Goal: Task Accomplishment & Management: Manage account settings

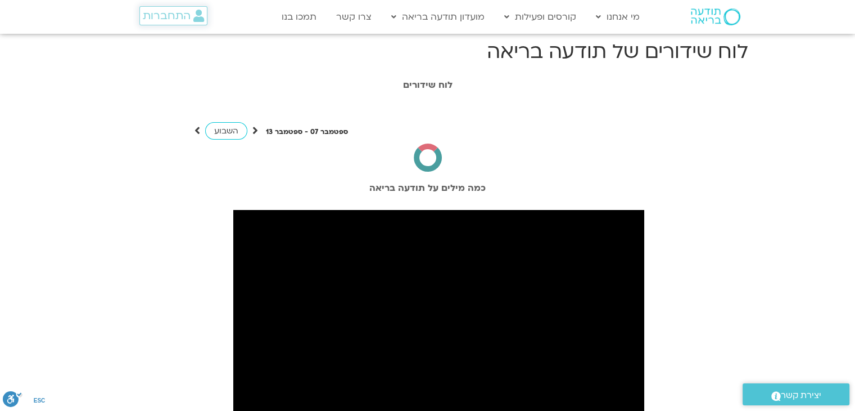
click at [166, 18] on div "התחברות" at bounding box center [165, 17] width 116 height 33
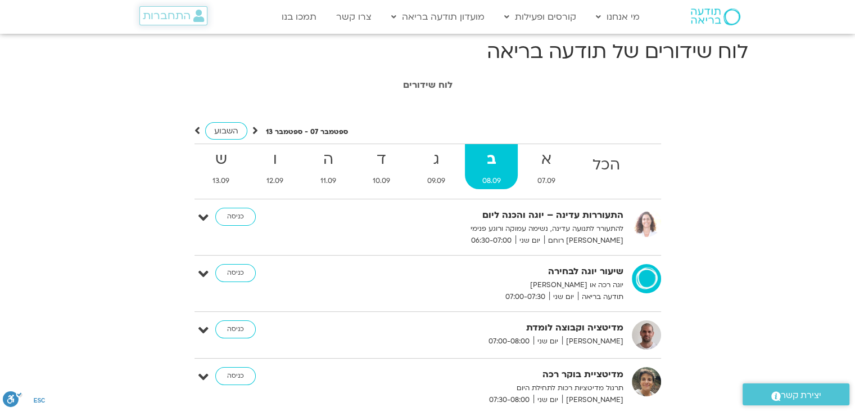
click at [181, 16] on span "התחברות" at bounding box center [167, 16] width 48 height 12
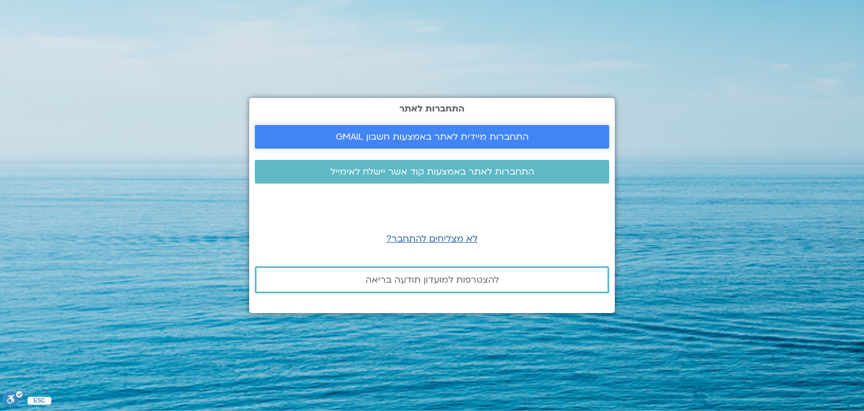
click at [269, 134] on span "התחברות מיידית לאתר באמצעות חשבון GMAIL" at bounding box center [431, 137] width 327 height 10
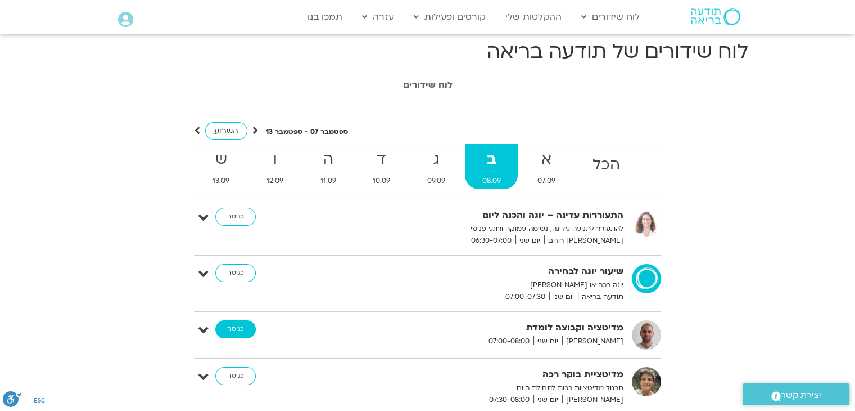
click at [237, 329] on link "כניסה" at bounding box center [235, 329] width 40 height 18
